Goal: Obtain resource: Obtain resource

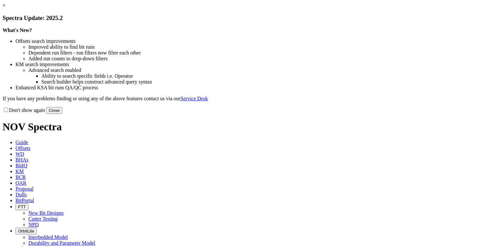
click at [62, 114] on button "Close" at bounding box center [54, 110] width 16 height 7
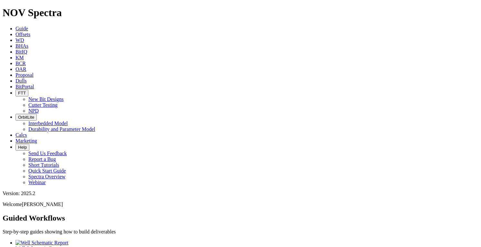
click at [15, 32] on icon at bounding box center [15, 34] width 0 height 5
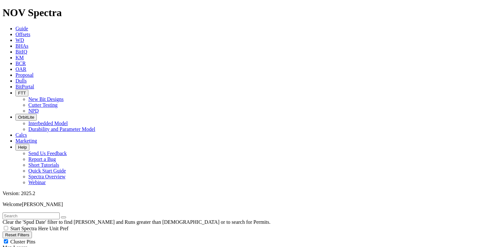
scroll to position [52, 0]
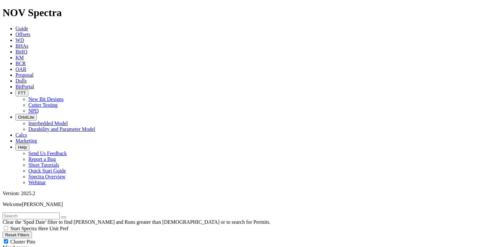
type input "[DATE]"
